Goal: Task Accomplishment & Management: Use online tool/utility

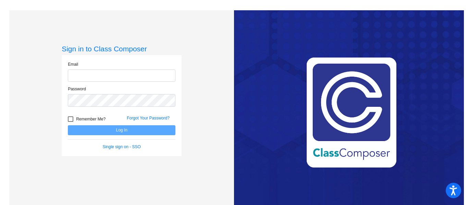
type input "[PERSON_NAME][EMAIL_ADDRESS][DOMAIN_NAME]"
click at [71, 121] on div at bounding box center [70, 118] width 5 height 5
click at [71, 122] on input "Remember Me?" at bounding box center [70, 122] width 0 height 0
checkbox input "true"
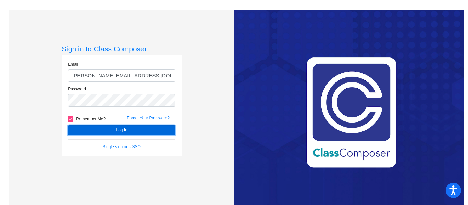
click at [106, 131] on button "Log In" at bounding box center [121, 130] width 107 height 10
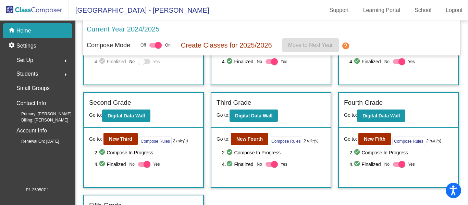
scroll to position [97, 0]
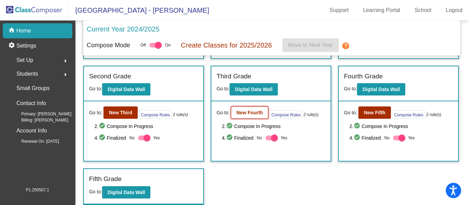
click at [258, 113] on b "New Fourth" at bounding box center [249, 112] width 26 height 5
